Goal: Transaction & Acquisition: Download file/media

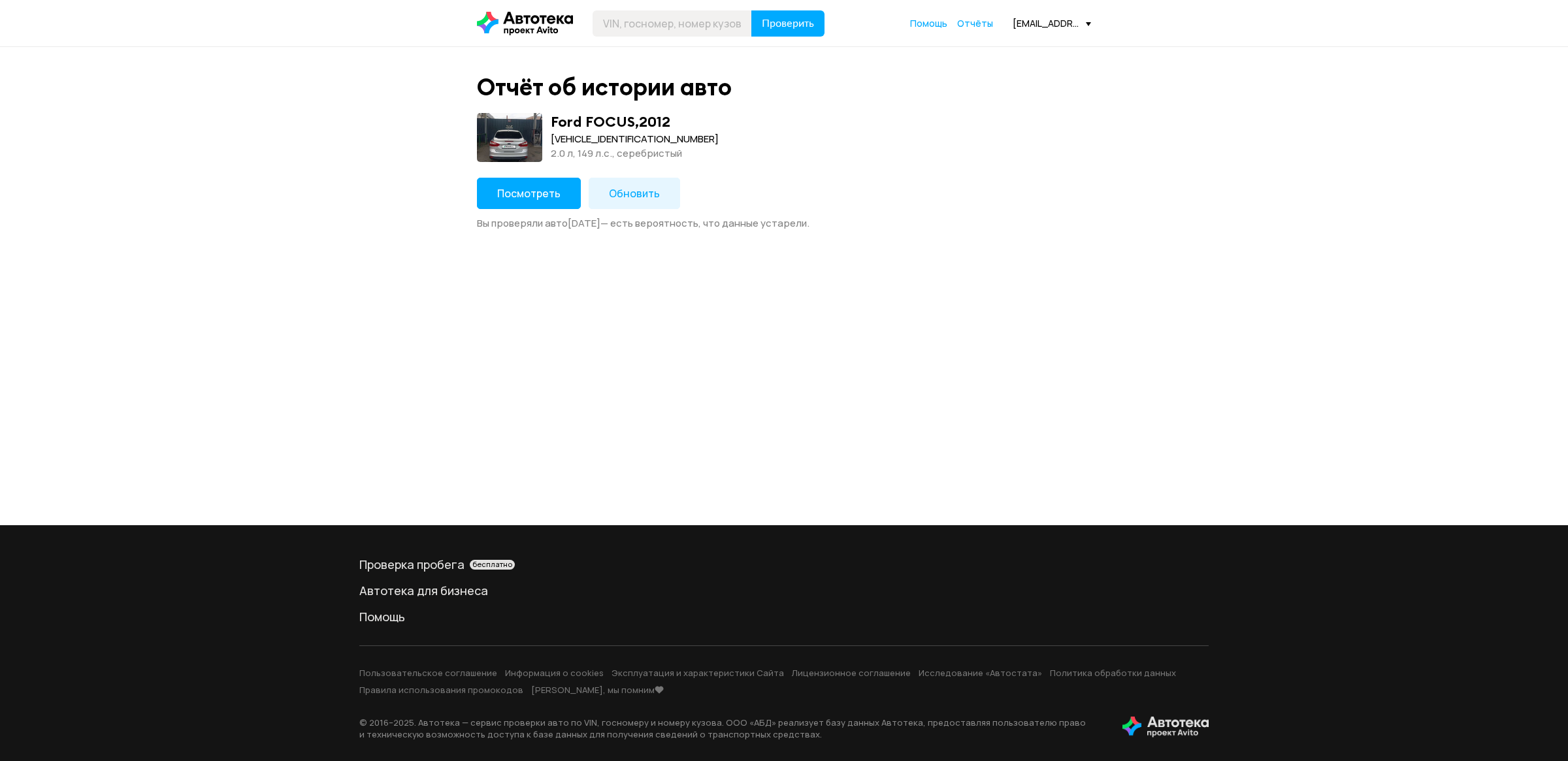
click at [523, 194] on span "Посмотреть" at bounding box center [529, 193] width 64 height 15
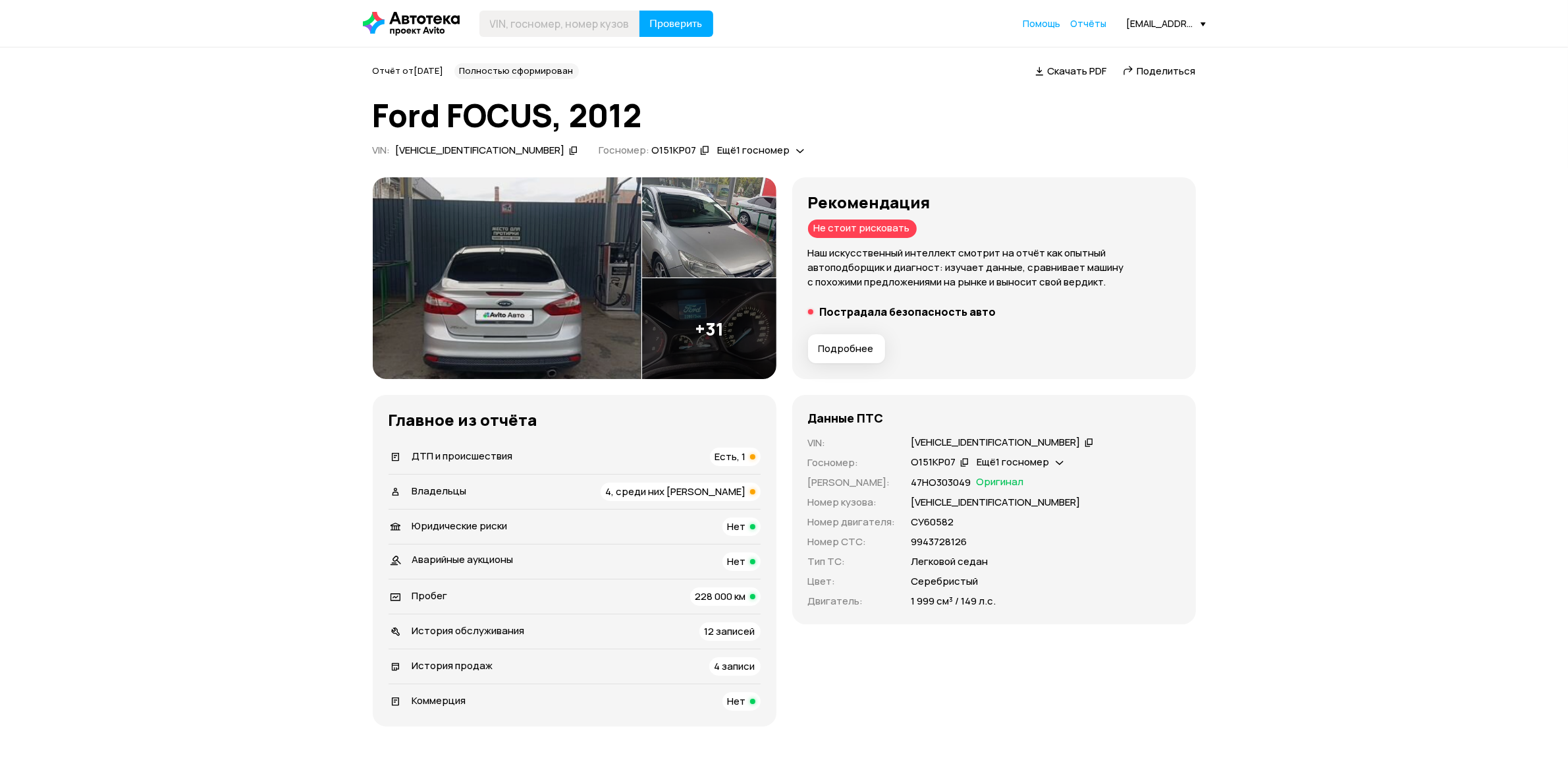
click at [1054, 71] on span "Скачать PDF" at bounding box center [1077, 71] width 59 height 14
